Goal: Task Accomplishment & Management: Complete application form

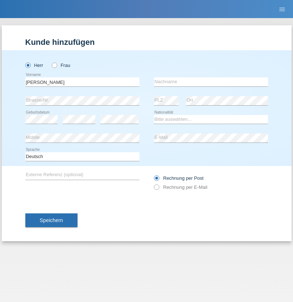
type input "Mauro"
click at [211, 82] on input "text" at bounding box center [211, 81] width 114 height 9
type input "De Pierro"
select select "IT"
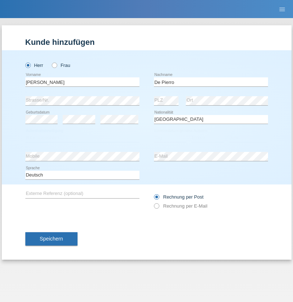
select select "C"
select select "15"
select select "07"
select select "2012"
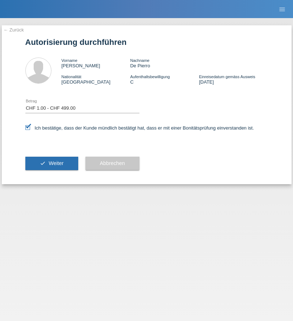
select select "1"
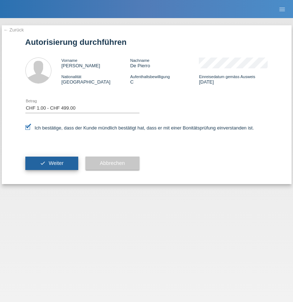
click at [51, 163] on span "Weiter" at bounding box center [55, 163] width 15 height 6
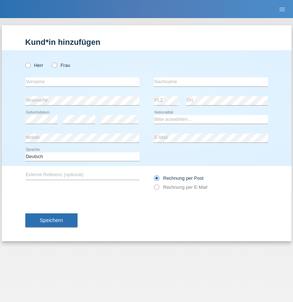
radio input "true"
click at [82, 82] on input "text" at bounding box center [82, 81] width 114 height 9
type input "[PERSON_NAME]"
click at [211, 82] on input "text" at bounding box center [211, 81] width 114 height 9
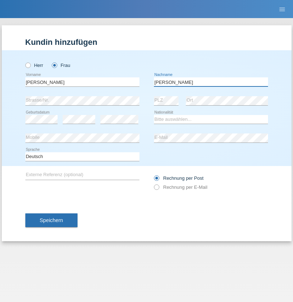
type input "[PERSON_NAME]"
select select "UA"
select select "C"
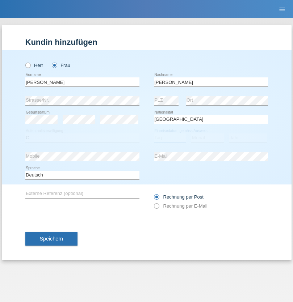
select select "09"
select select "12"
select select "2021"
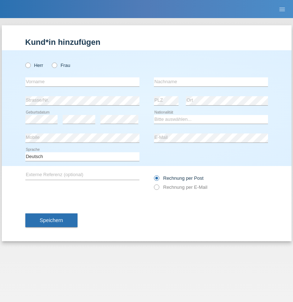
radio input "true"
click at [82, 82] on input "text" at bounding box center [82, 81] width 114 height 9
type input "K"
click at [211, 82] on input "text" at bounding box center [211, 81] width 114 height 9
type input "Keel"
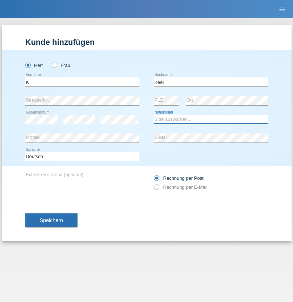
select select "CH"
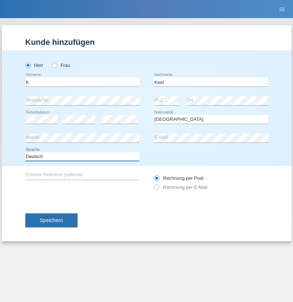
select select "en"
